Goal: Navigation & Orientation: Find specific page/section

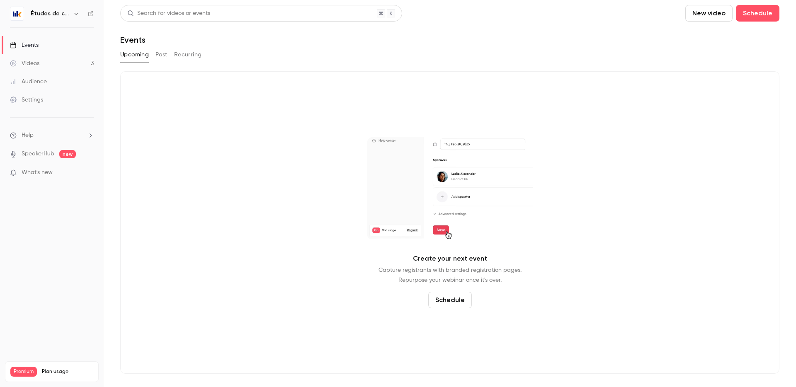
click at [86, 70] on link "Videos 3" at bounding box center [52, 63] width 104 height 18
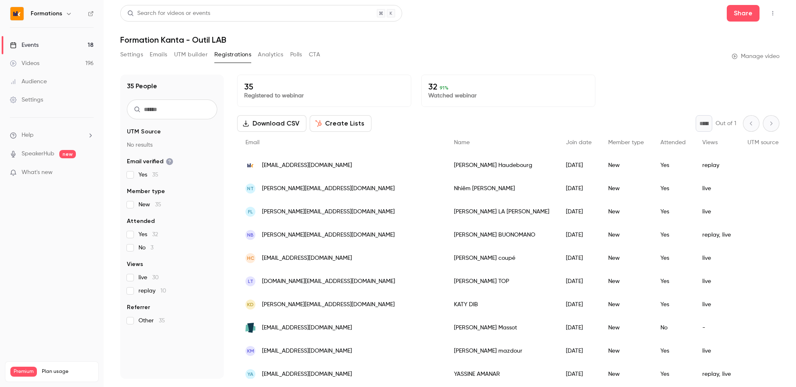
click at [53, 47] on link "Events 18" at bounding box center [52, 45] width 104 height 18
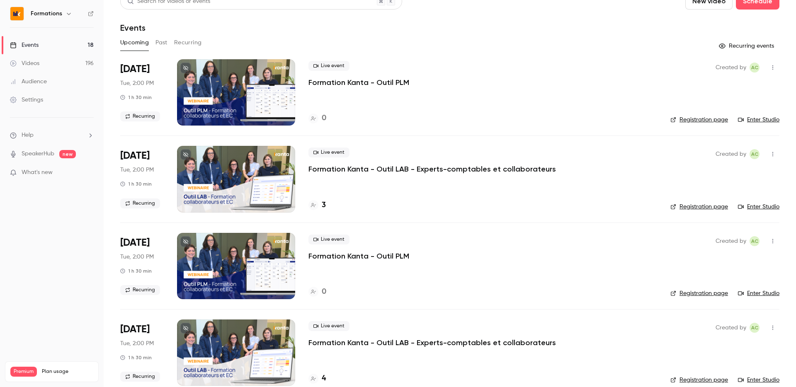
scroll to position [16, 0]
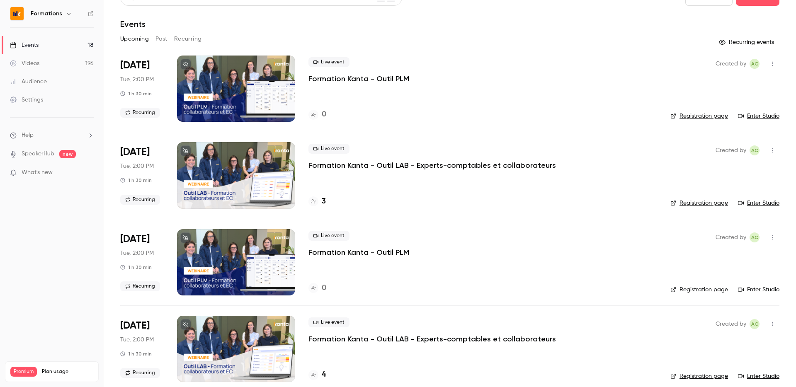
click at [446, 18] on header "Search for videos or events New video Schedule Events" at bounding box center [449, 9] width 659 height 40
click at [440, 83] on div "Live event Formation Kanta - Outil PLM" at bounding box center [482, 70] width 349 height 27
